Goal: Information Seeking & Learning: Learn about a topic

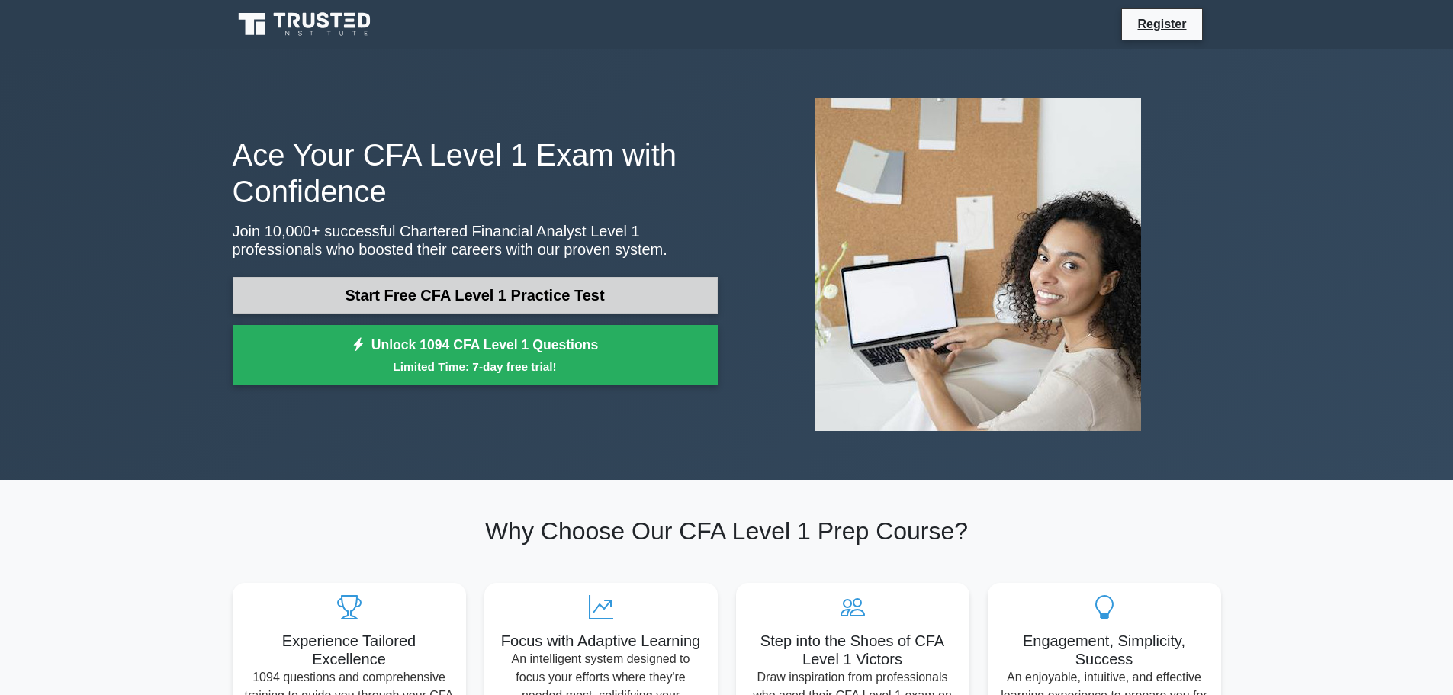
click at [320, 281] on link "Start Free CFA Level 1 Practice Test" at bounding box center [475, 295] width 485 height 37
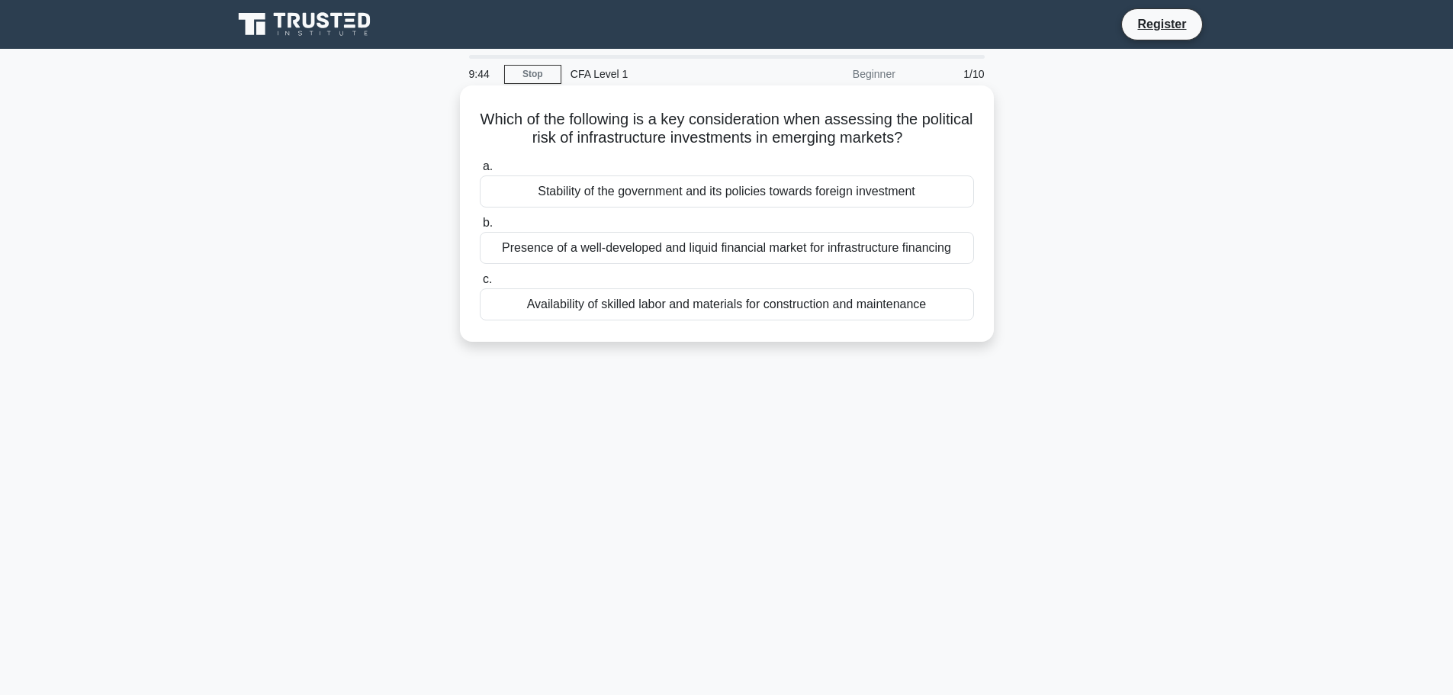
click at [628, 191] on div "Stability of the government and its policies towards foreign investment" at bounding box center [727, 191] width 494 height 32
click at [480, 172] on input "a. Stability of the government and its policies towards foreign investment" at bounding box center [480, 167] width 0 height 10
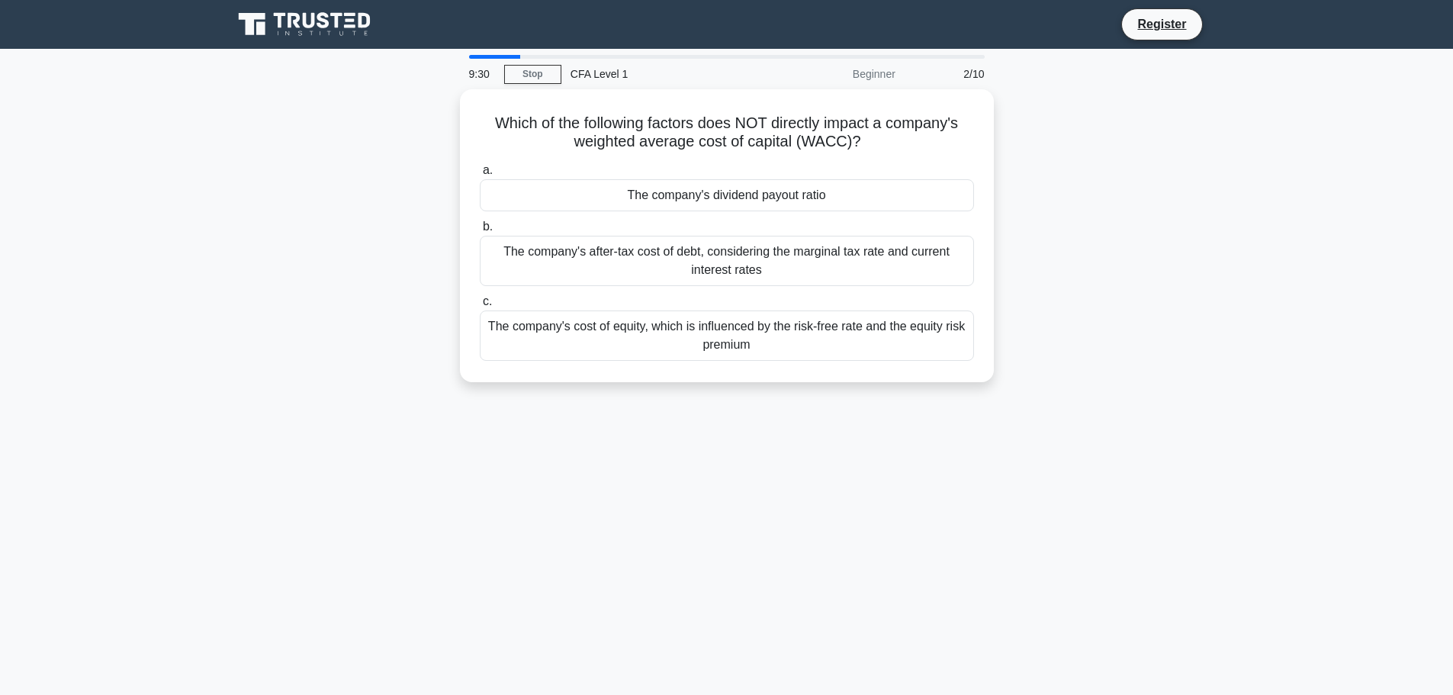
click at [628, 191] on div "The company's dividend payout ratio" at bounding box center [727, 195] width 494 height 32
click at [480, 175] on input "a. The company's dividend payout ratio" at bounding box center [480, 171] width 0 height 10
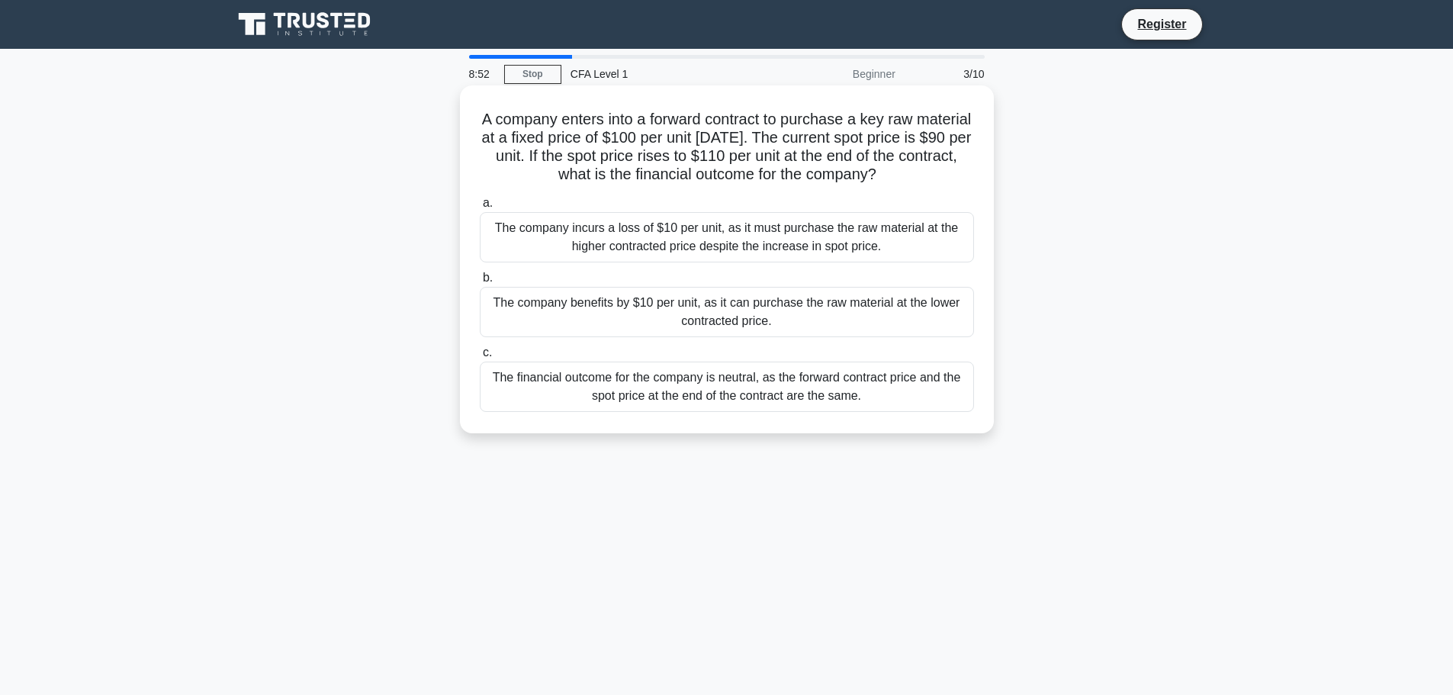
click at [780, 320] on div "The company benefits by $10 per unit, as it can purchase the raw material at th…" at bounding box center [727, 312] width 494 height 50
click at [480, 283] on input "b. The company benefits by $10 per unit, as it can purchase the raw material at…" at bounding box center [480, 278] width 0 height 10
